Goal: Information Seeking & Learning: Learn about a topic

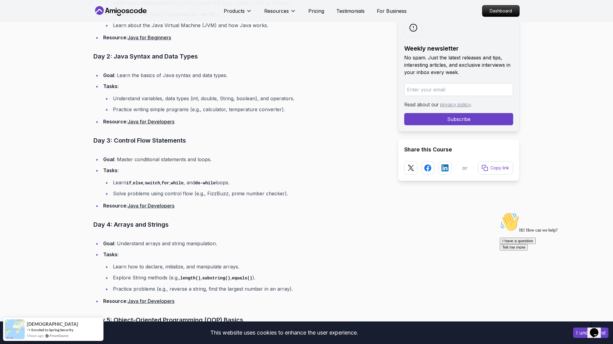
scroll to position [745, 0]
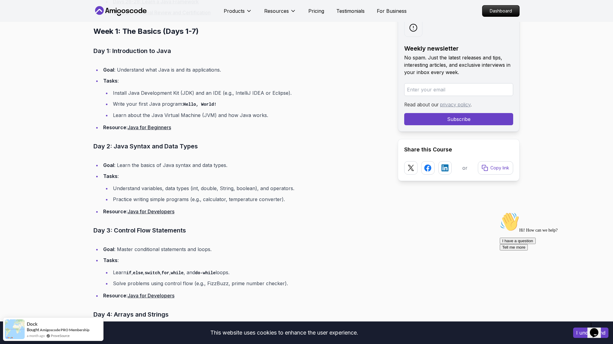
scroll to position [632, 0]
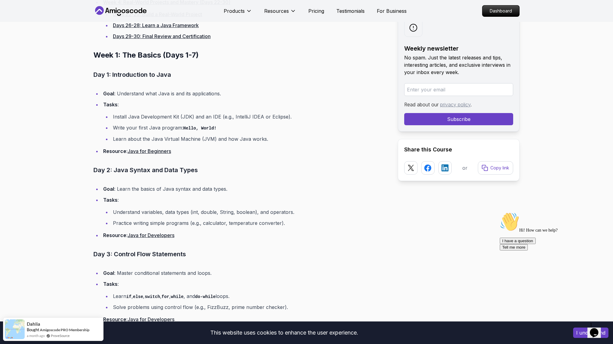
click at [577, 333] on button "I understand" at bounding box center [590, 332] width 35 height 10
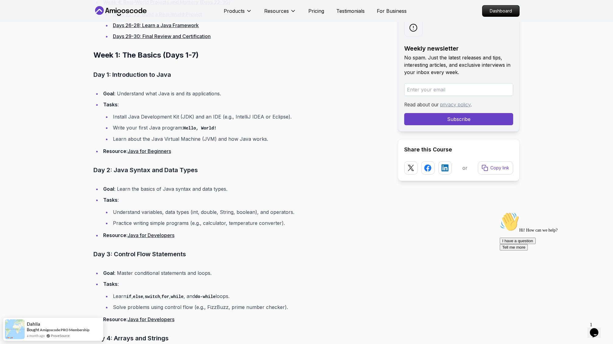
click at [500, 212] on icon "Chat attention grabber" at bounding box center [500, 212] width 0 height 0
click at [597, 321] on img at bounding box center [597, 320] width 38 height 24
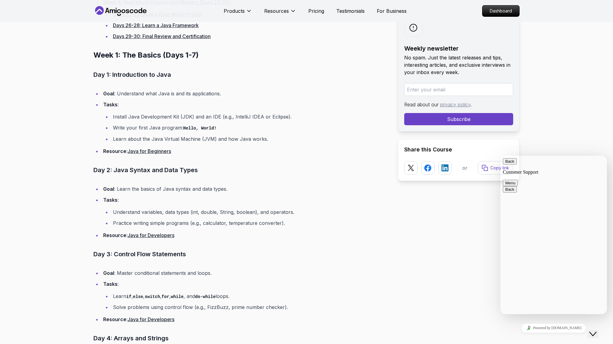
click at [510, 164] on button "Back" at bounding box center [510, 161] width 14 height 6
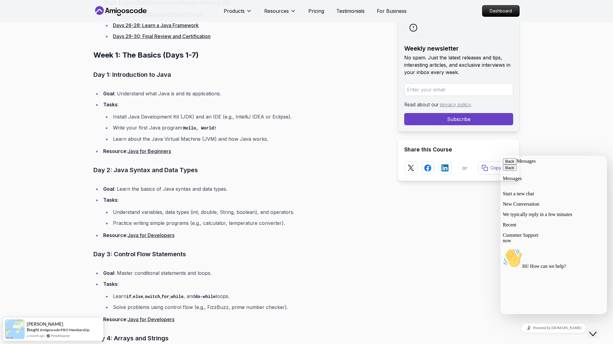
click at [552, 251] on div "Customer Support now Hi! How can we help?" at bounding box center [554, 250] width 102 height 37
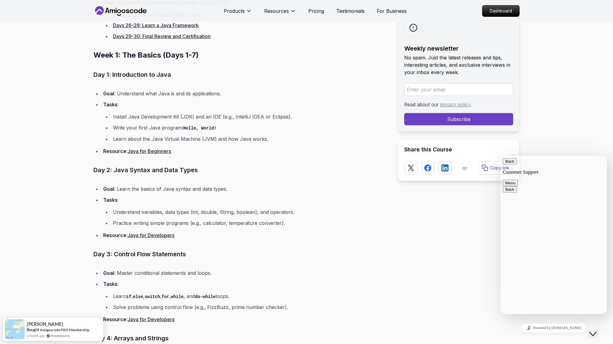
click at [518, 180] on button "Menu" at bounding box center [510, 183] width 15 height 6
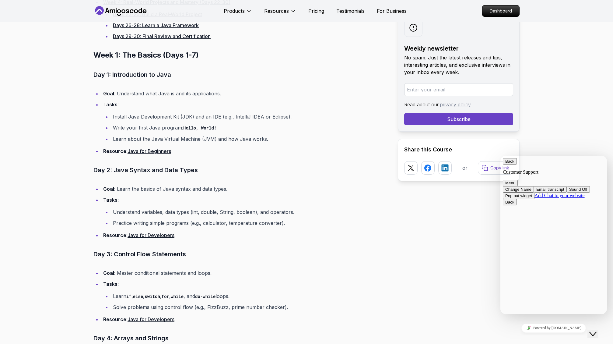
click at [507, 164] on button "Back" at bounding box center [510, 161] width 14 height 6
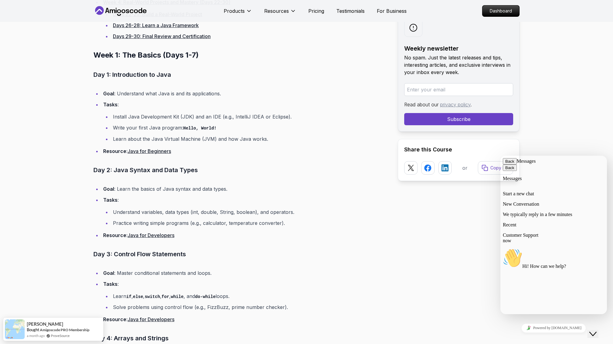
click at [594, 330] on icon "Close Chat This icon closes the chat window." at bounding box center [592, 333] width 7 height 7
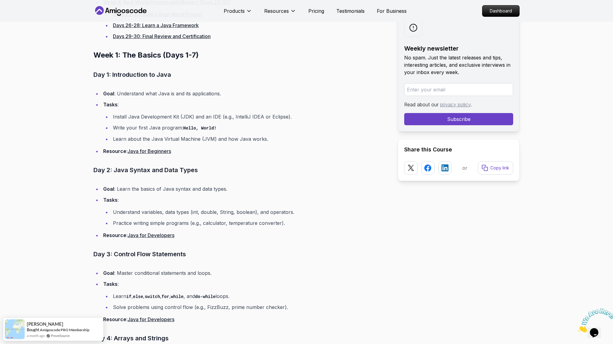
click at [578, 328] on icon "Close" at bounding box center [578, 330] width 0 height 5
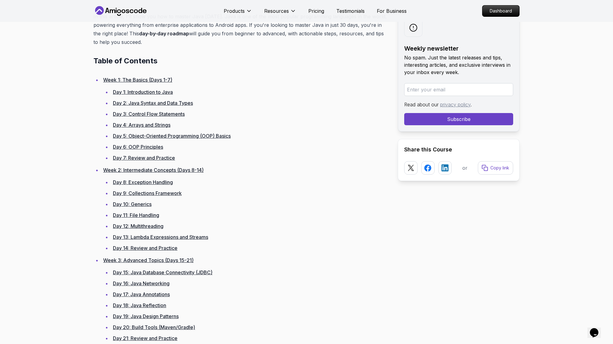
scroll to position [283, 0]
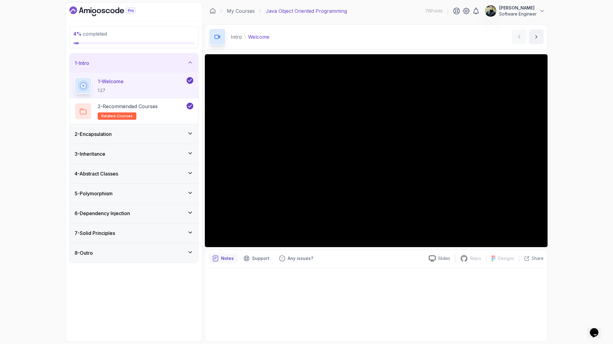
click at [190, 132] on icon at bounding box center [190, 133] width 6 height 6
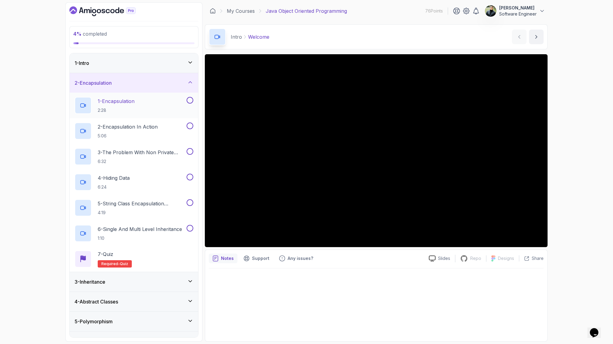
click at [156, 110] on div "1 - Encapsulation 2:28" at bounding box center [130, 105] width 111 height 17
click at [453, 293] on div at bounding box center [376, 302] width 335 height 69
click at [388, 258] on div "Notes Support Any issues?" at bounding box center [316, 258] width 215 height 10
click at [595, 168] on div "4 % completed 1 - Intro 2 - Encapsulation 1 - Encapsulation 2:28 2 - Encapsulat…" at bounding box center [306, 172] width 613 height 344
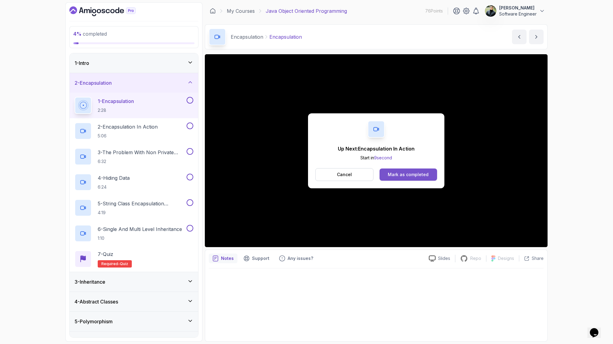
click at [401, 173] on div "Mark as completed" at bounding box center [408, 174] width 41 height 6
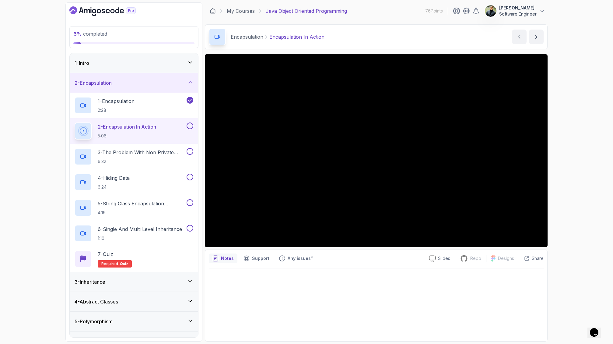
click at [166, 126] on div "2 - Encapsulation In Action 5:06" at bounding box center [130, 130] width 111 height 17
click at [313, 139] on div at bounding box center [376, 150] width 343 height 193
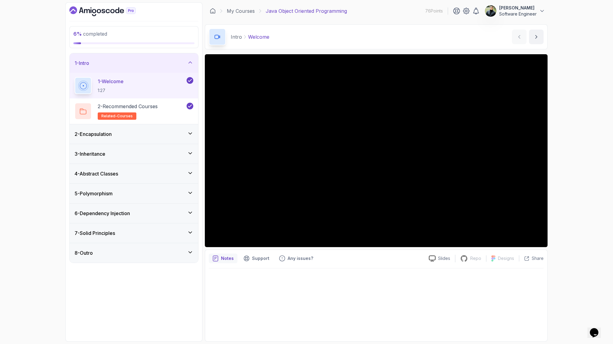
click at [164, 133] on div "2 - Encapsulation" at bounding box center [134, 133] width 119 height 7
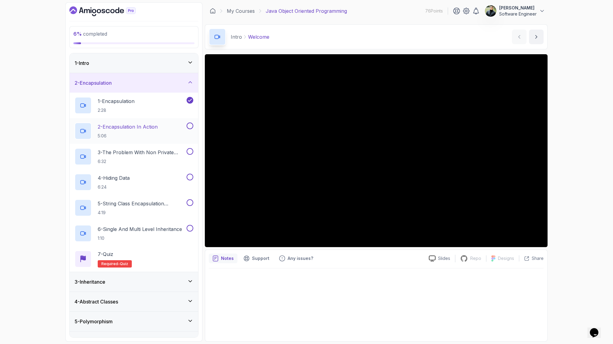
click at [164, 128] on div "2 - Encapsulation In Action 5:06" at bounding box center [130, 130] width 111 height 17
click at [578, 132] on div "6 % completed 1 - Intro 2 - Encapsulation 1 - Encapsulation 2:28 2 - Encapsulat…" at bounding box center [306, 172] width 613 height 344
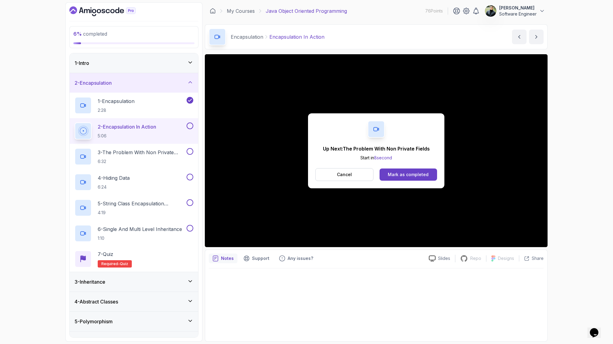
click at [429, 184] on div "Up Next: The Problem With Non Private Fields Start in 8 second Cancel Mark as c…" at bounding box center [376, 150] width 136 height 75
click at [418, 178] on button "Mark as completed" at bounding box center [409, 174] width 58 height 12
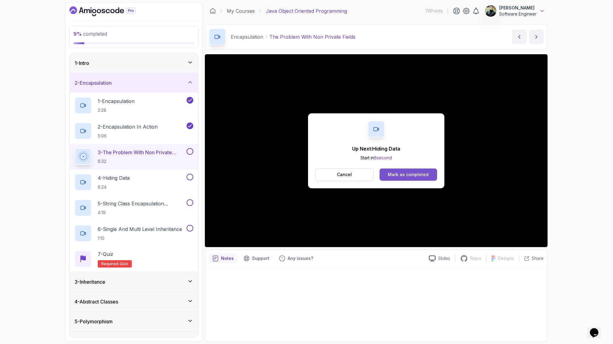
click at [410, 178] on button "Mark as completed" at bounding box center [409, 174] width 58 height 12
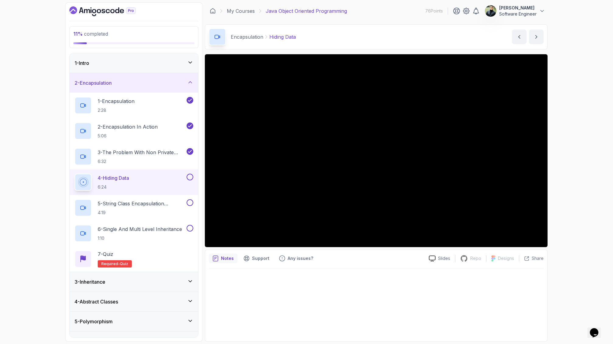
click at [174, 281] on div "3 - Inheritance" at bounding box center [134, 281] width 119 height 7
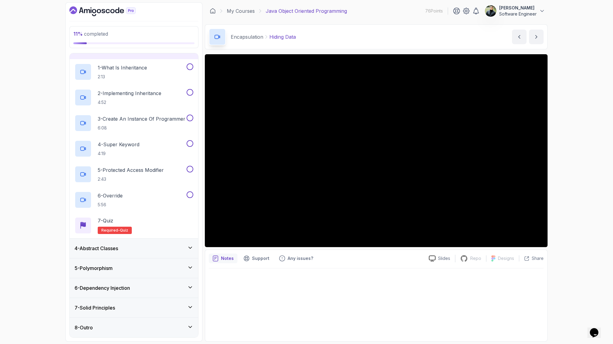
scroll to position [53, 0]
click at [184, 246] on div "4 - Abstract Classes" at bounding box center [134, 247] width 119 height 7
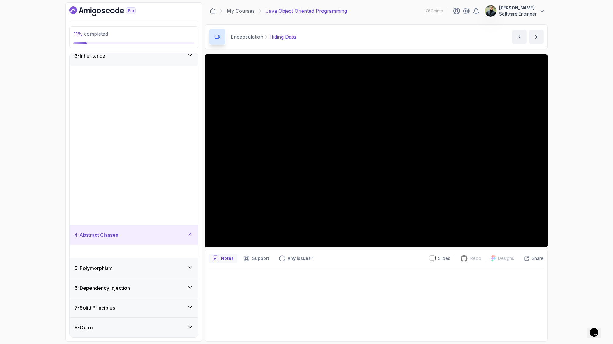
scroll to position [0, 0]
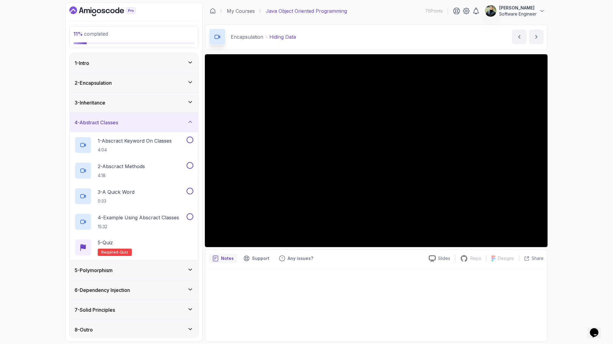
click at [182, 272] on div "5 - Polymorphism" at bounding box center [134, 269] width 119 height 7
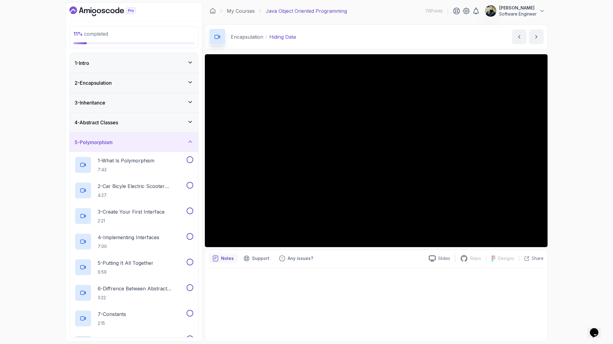
click at [155, 139] on div "5 - Polymorphism" at bounding box center [134, 142] width 119 height 7
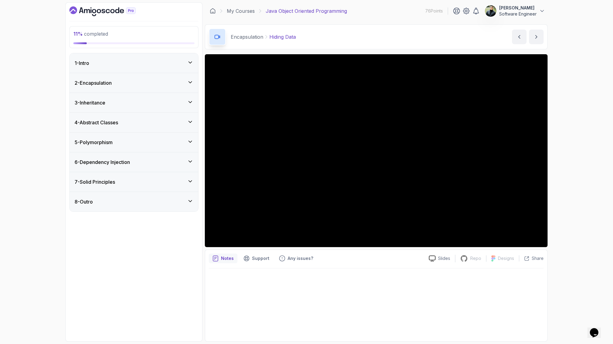
click at [168, 84] on div "2 - Encapsulation" at bounding box center [134, 82] width 119 height 7
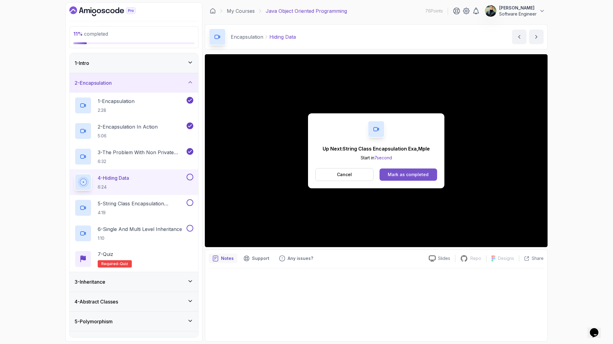
click at [406, 175] on div "Mark as completed" at bounding box center [408, 174] width 41 height 6
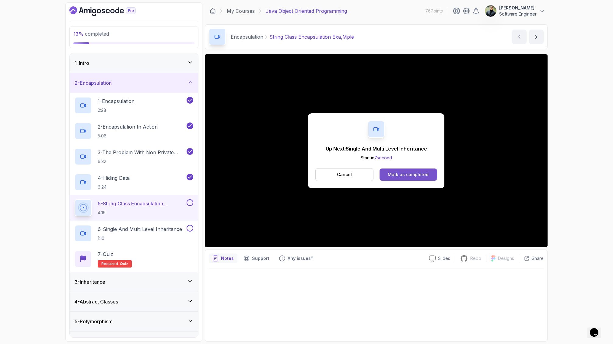
click at [409, 176] on div "Mark as completed" at bounding box center [408, 174] width 41 height 6
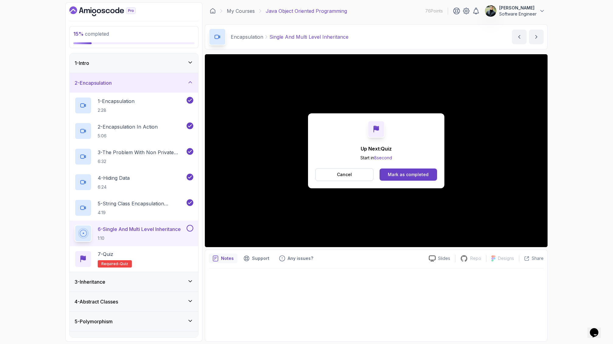
click at [409, 176] on div "Mark as completed" at bounding box center [408, 174] width 41 height 6
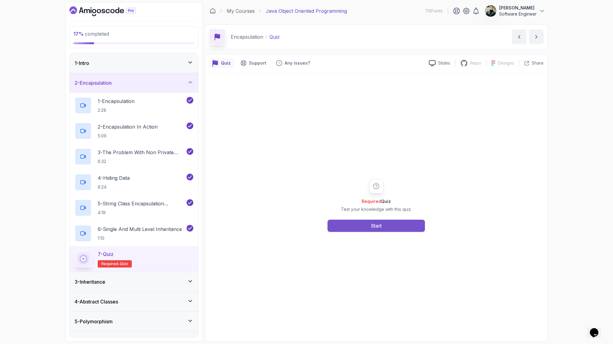
click at [379, 223] on div "Start" at bounding box center [376, 225] width 11 height 7
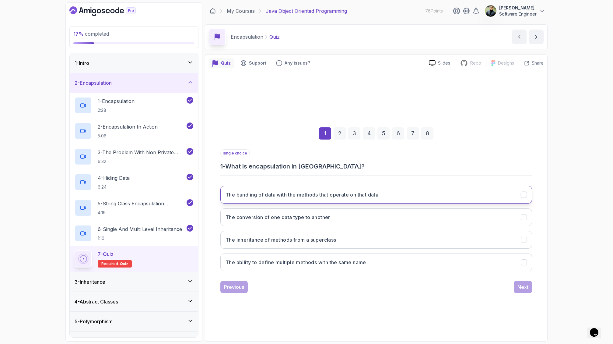
click at [362, 194] on h3 "The bundling of data with the methods that operate on that data" at bounding box center [302, 194] width 153 height 7
click at [524, 284] on div "Next" at bounding box center [523, 286] width 11 height 7
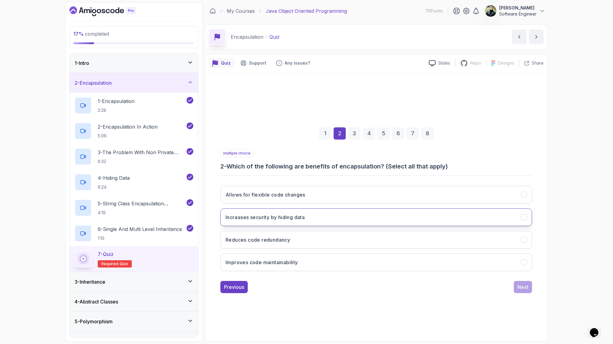
click at [339, 214] on button "Increases security by hiding data" at bounding box center [376, 217] width 312 height 18
click at [407, 256] on button "Improves code maintainability" at bounding box center [376, 262] width 312 height 18
click at [391, 242] on button "Reduces code redundancy" at bounding box center [376, 240] width 312 height 18
click at [526, 288] on div "Next" at bounding box center [523, 286] width 11 height 7
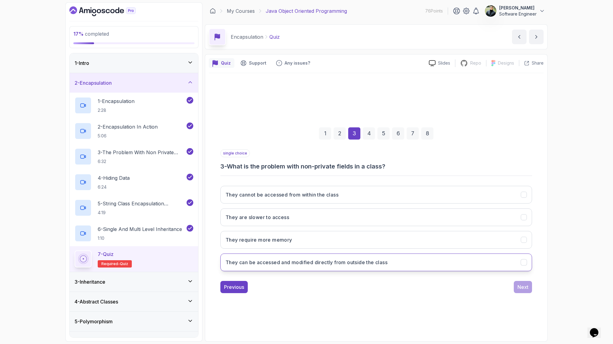
click at [347, 265] on h3 "They can be accessed and modified directly from outside the class" at bounding box center [307, 261] width 162 height 7
click at [520, 292] on button "Next" at bounding box center [523, 287] width 18 height 12
click at [315, 258] on button "To control access to private fields" at bounding box center [376, 262] width 312 height 18
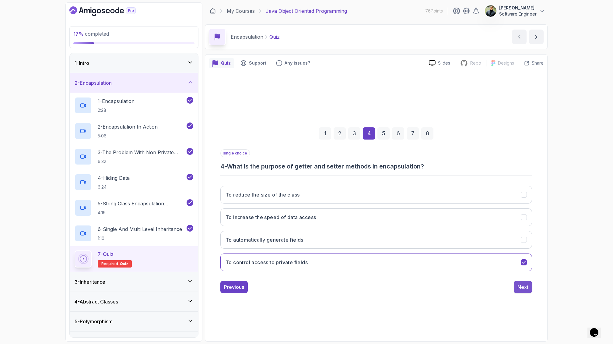
click at [520, 286] on div "Next" at bounding box center [523, 286] width 11 height 7
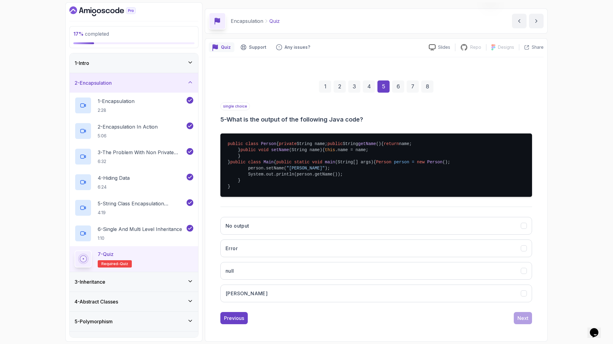
scroll to position [53, 0]
click at [283, 302] on button "John" at bounding box center [376, 293] width 312 height 18
click at [520, 321] on div "Next" at bounding box center [523, 317] width 11 height 7
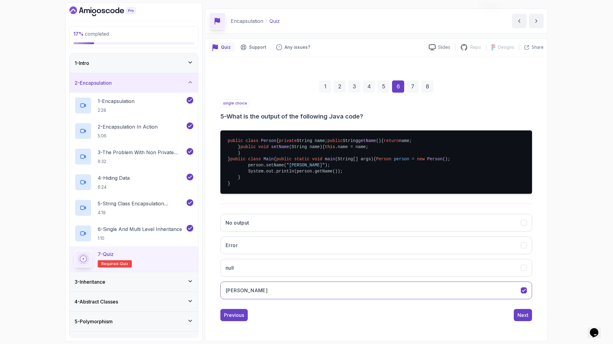
scroll to position [0, 0]
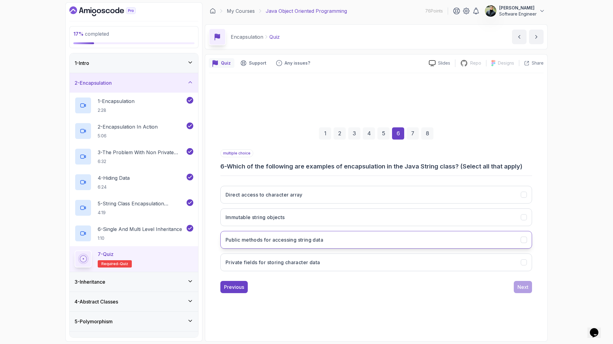
click at [339, 248] on button "Public methods for accessing string data" at bounding box center [376, 240] width 312 height 18
click at [331, 226] on button "Immutable string objects" at bounding box center [376, 217] width 312 height 18
click at [515, 286] on button "Next" at bounding box center [523, 287] width 18 height 12
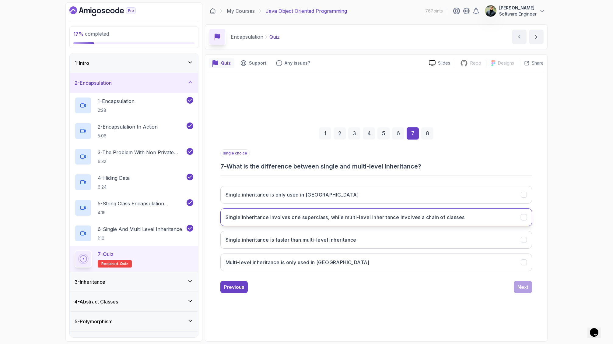
click at [369, 221] on button "Single inheritance involves one superclass, while multi-level inheritance invol…" at bounding box center [376, 217] width 312 height 18
click at [528, 283] on div "Next" at bounding box center [523, 286] width 11 height 7
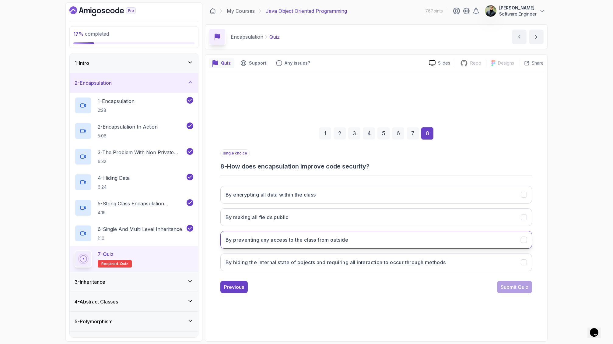
click at [361, 238] on button "By preventing any access to the class from outside" at bounding box center [376, 240] width 312 height 18
click at [524, 285] on div "Submit Quiz" at bounding box center [515, 286] width 28 height 7
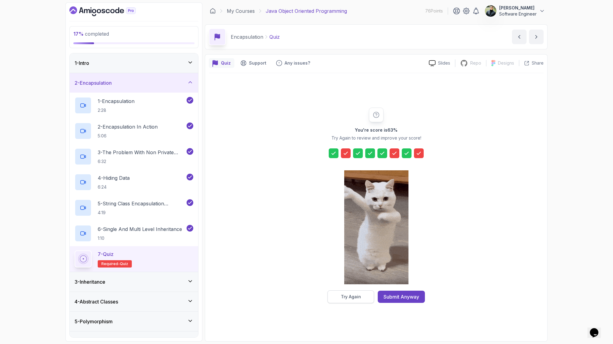
click at [364, 296] on button "Try Again" at bounding box center [351, 296] width 47 height 13
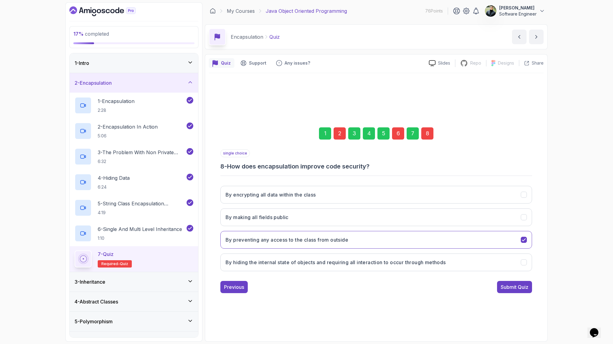
click at [342, 132] on div "2" at bounding box center [340, 133] width 12 height 12
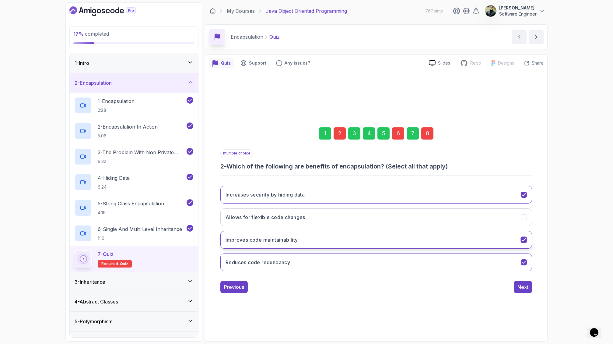
click at [369, 240] on button "Improves code maintainability" at bounding box center [376, 240] width 312 height 18
click at [526, 286] on div "Next" at bounding box center [523, 286] width 11 height 7
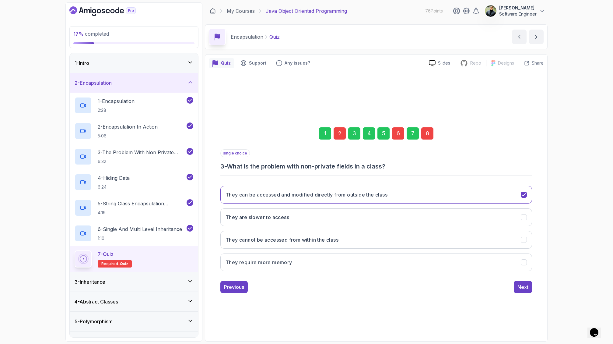
click at [399, 136] on div "6" at bounding box center [398, 133] width 12 height 12
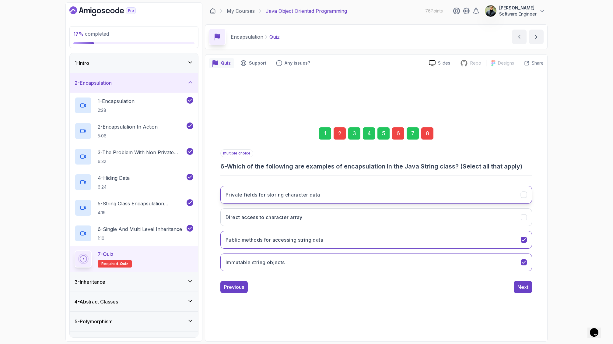
click at [388, 197] on button "Private fields for storing character data" at bounding box center [376, 195] width 312 height 18
click at [438, 239] on button "Public methods for accessing string data" at bounding box center [376, 240] width 312 height 18
click at [525, 285] on div "Next" at bounding box center [523, 286] width 11 height 7
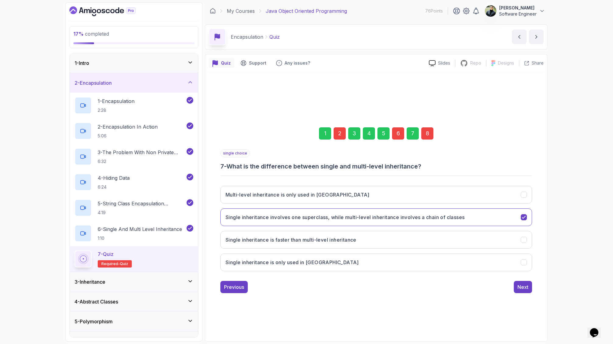
click at [426, 133] on div "8" at bounding box center [427, 133] width 12 height 12
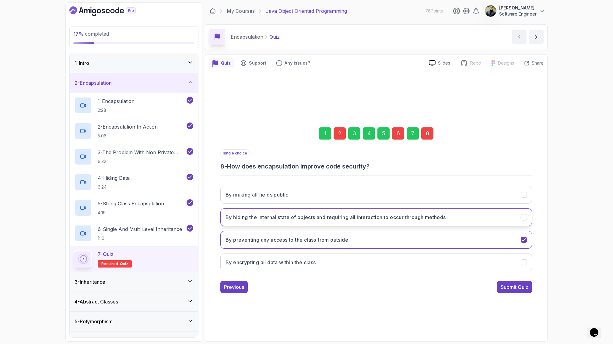
click at [389, 213] on h3 "By hiding the internal state of objects and requiring all interaction to occur …" at bounding box center [336, 216] width 220 height 7
click at [500, 289] on button "Submit Quiz" at bounding box center [514, 287] width 35 height 12
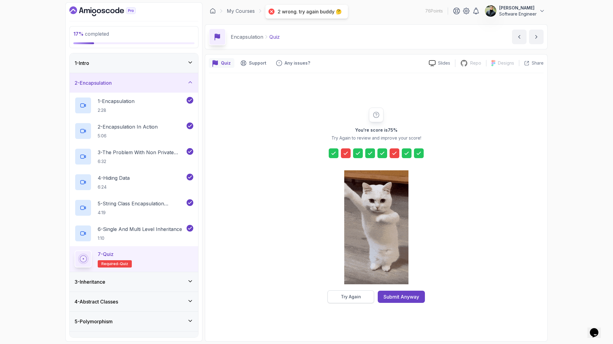
click at [354, 296] on div "Try Again" at bounding box center [351, 296] width 20 height 6
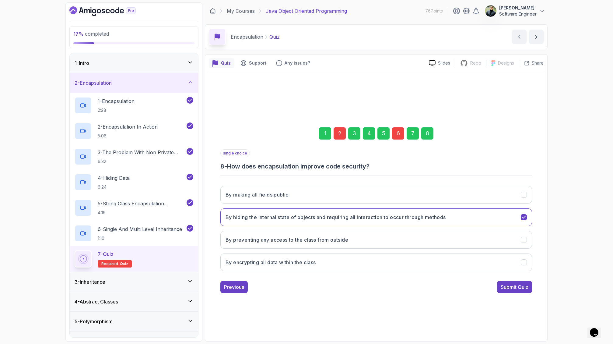
click at [390, 130] on div "1 2 3 4 5 6 7 8" at bounding box center [376, 134] width 312 height 32
click at [396, 135] on div "6" at bounding box center [398, 133] width 12 height 12
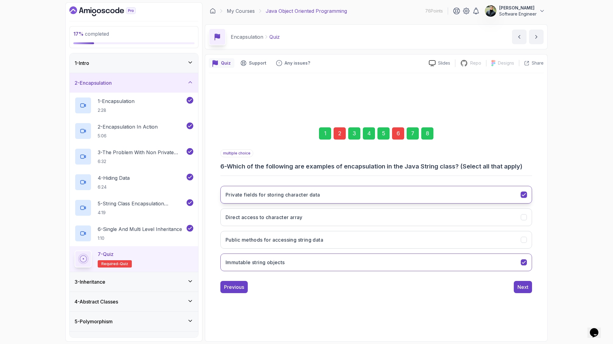
click at [367, 192] on button "Private fields for storing character data" at bounding box center [376, 195] width 312 height 18
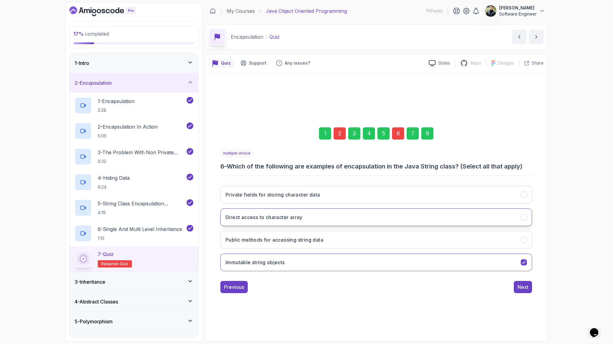
click at [362, 216] on button "Direct access to character array" at bounding box center [376, 217] width 312 height 18
click at [465, 241] on button "Public methods for accessing string data" at bounding box center [376, 240] width 312 height 18
click at [502, 263] on button "Immutable string objects" at bounding box center [376, 262] width 312 height 18
click at [521, 284] on div "Next" at bounding box center [523, 286] width 11 height 7
